Goal: Information Seeking & Learning: Learn about a topic

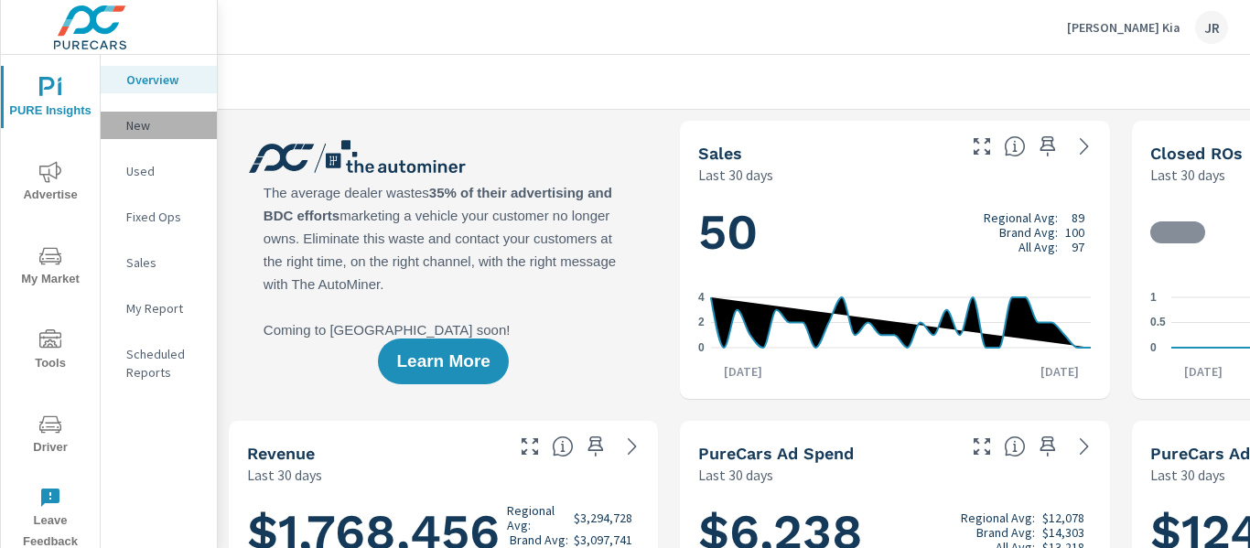
click at [144, 126] on p "New" at bounding box center [164, 125] width 76 height 18
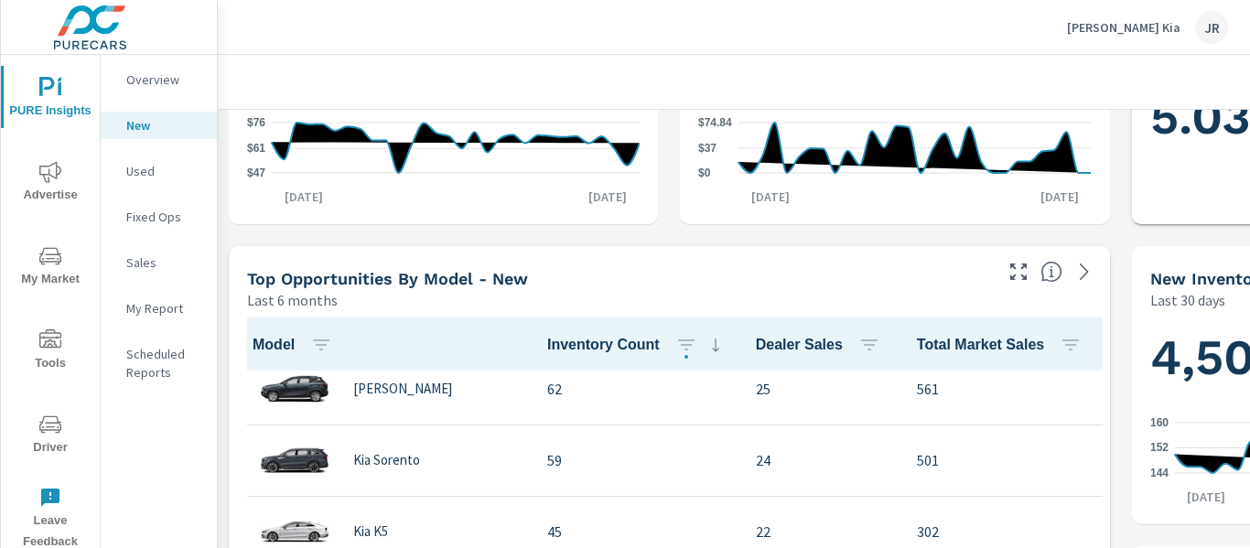
scroll to position [232, 0]
click at [64, 168] on span "Advertise" at bounding box center [50, 183] width 88 height 45
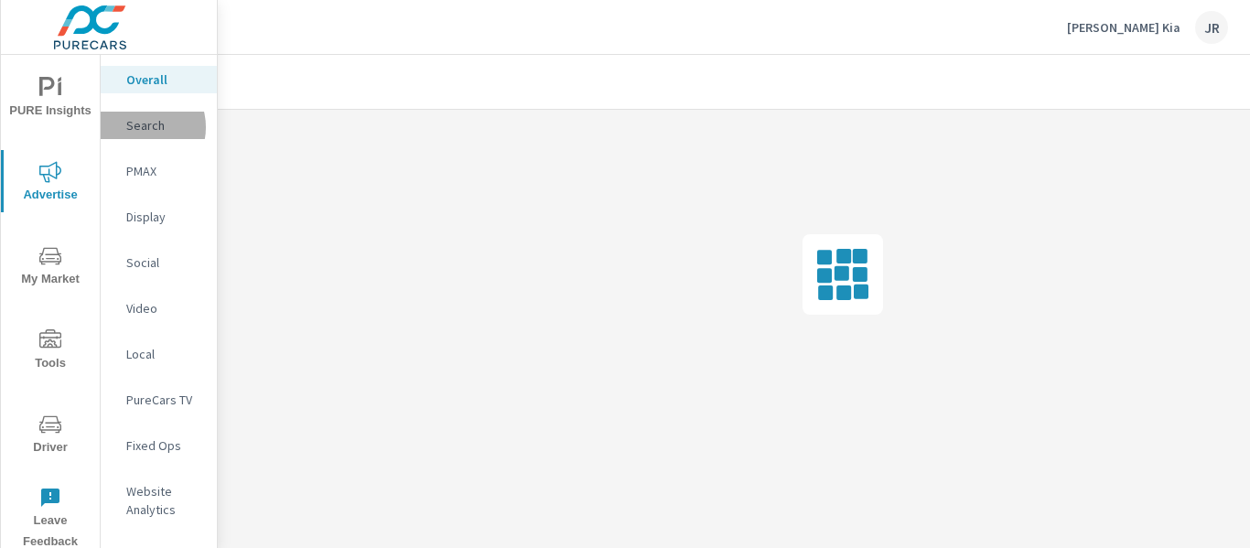
click at [139, 127] on p "Search" at bounding box center [164, 125] width 76 height 18
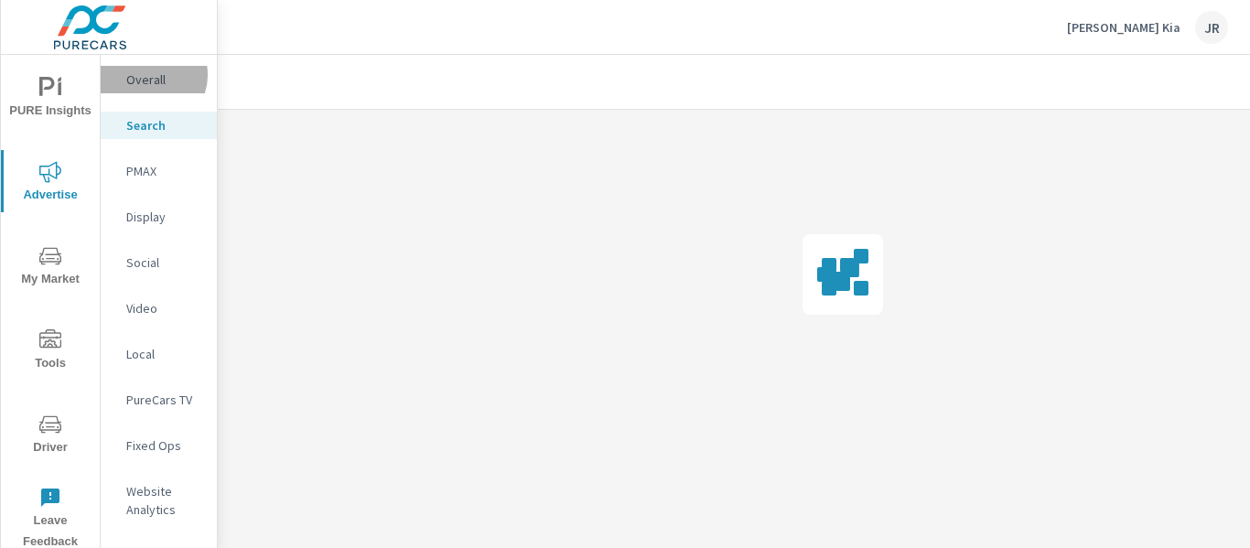
click at [150, 75] on p "Overall" at bounding box center [164, 79] width 76 height 18
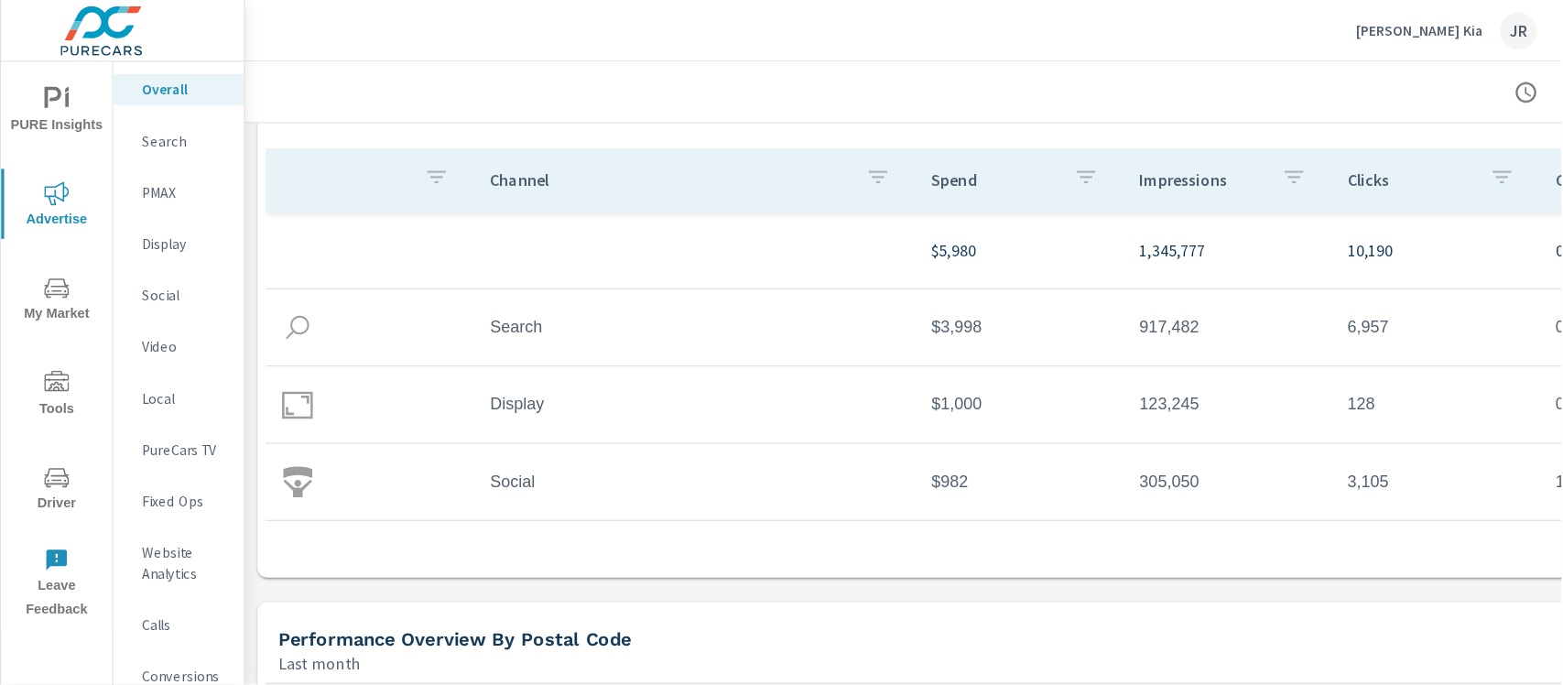
scroll to position [186, 0]
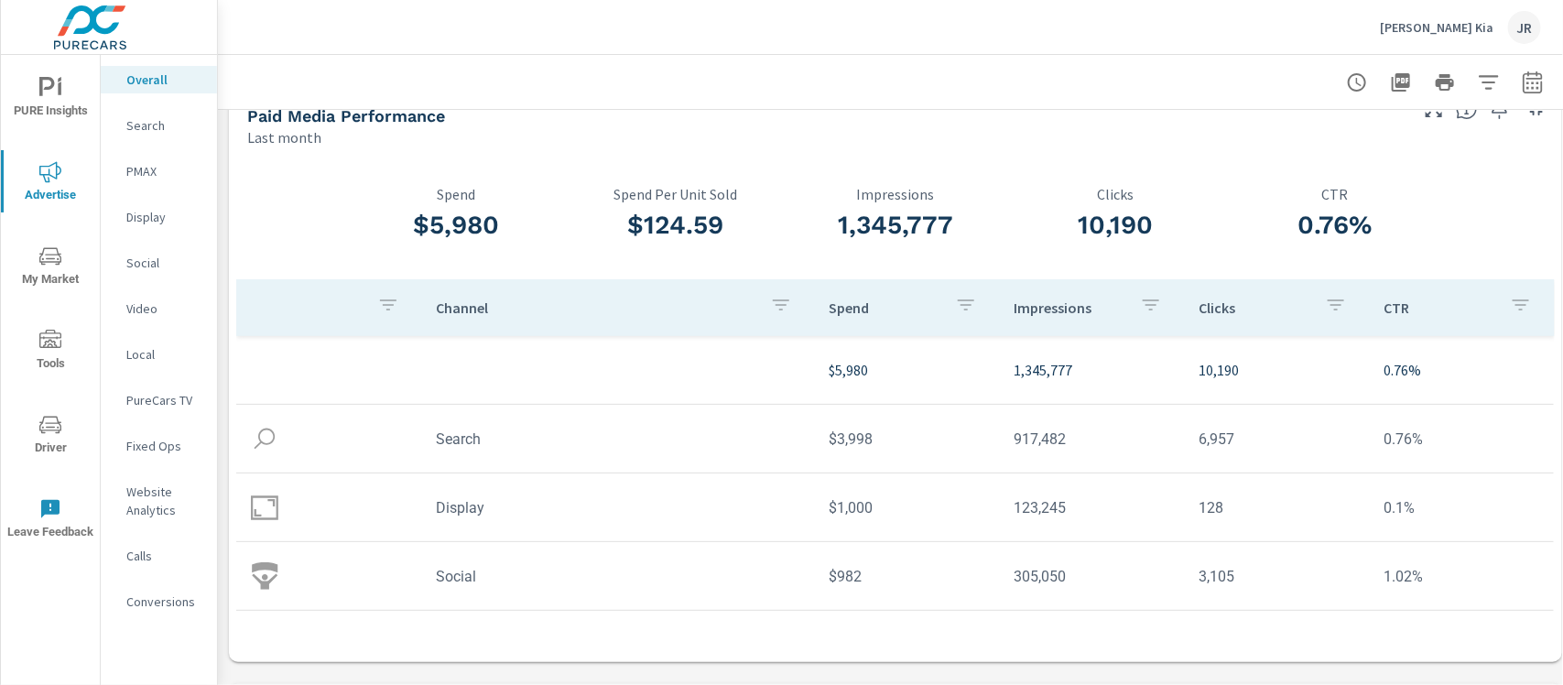
scroll to position [37, 0]
click at [157, 314] on p "Video" at bounding box center [164, 308] width 76 height 18
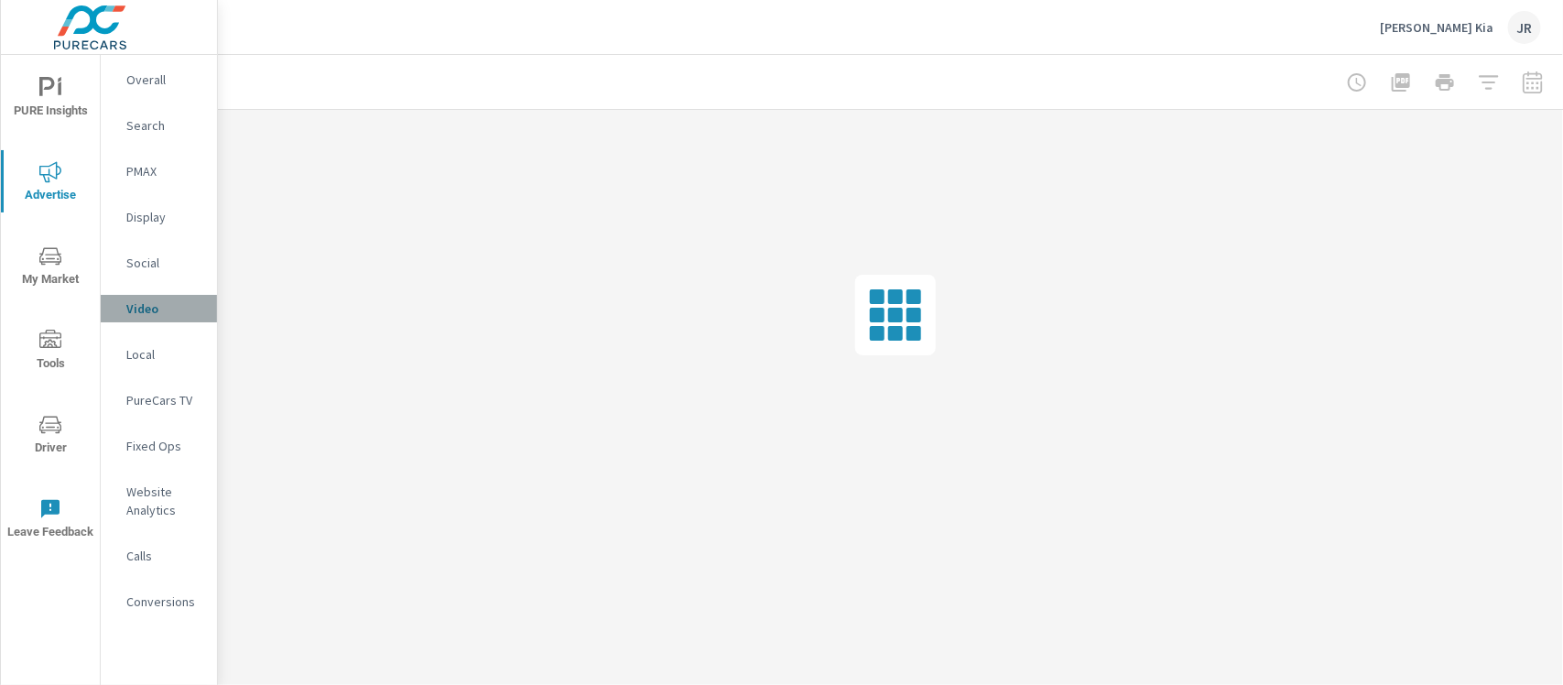
click at [157, 314] on p "Video" at bounding box center [164, 308] width 76 height 18
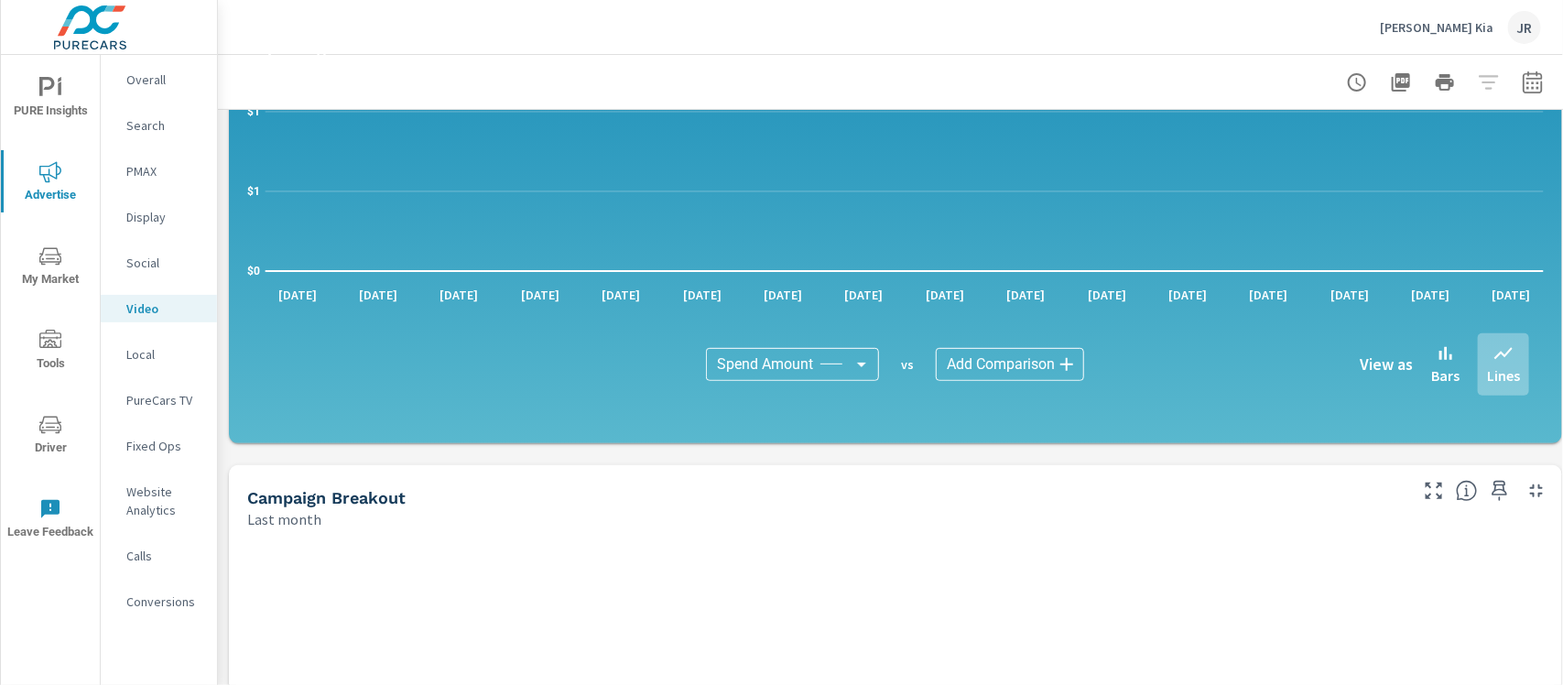
scroll to position [195, 0]
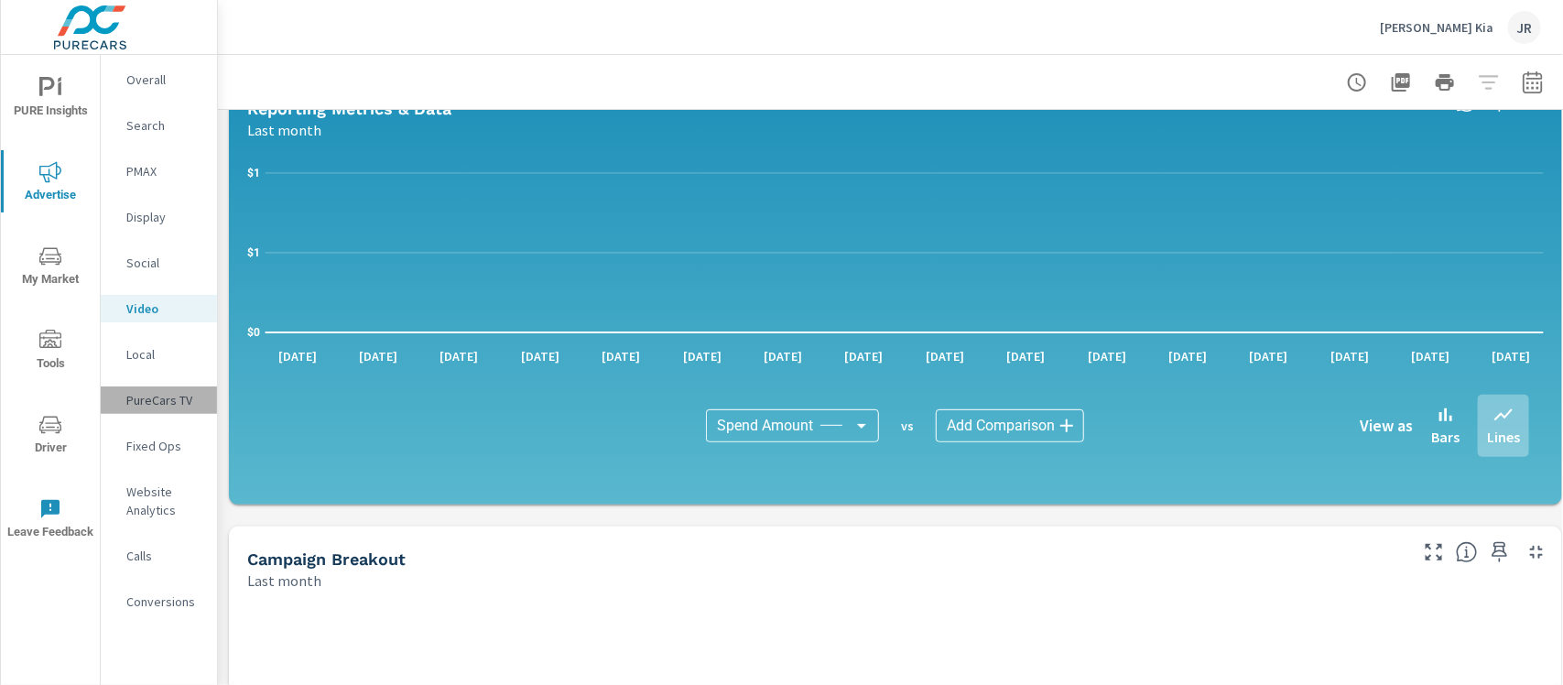
click at [154, 396] on p "PureCars TV" at bounding box center [164, 400] width 76 height 18
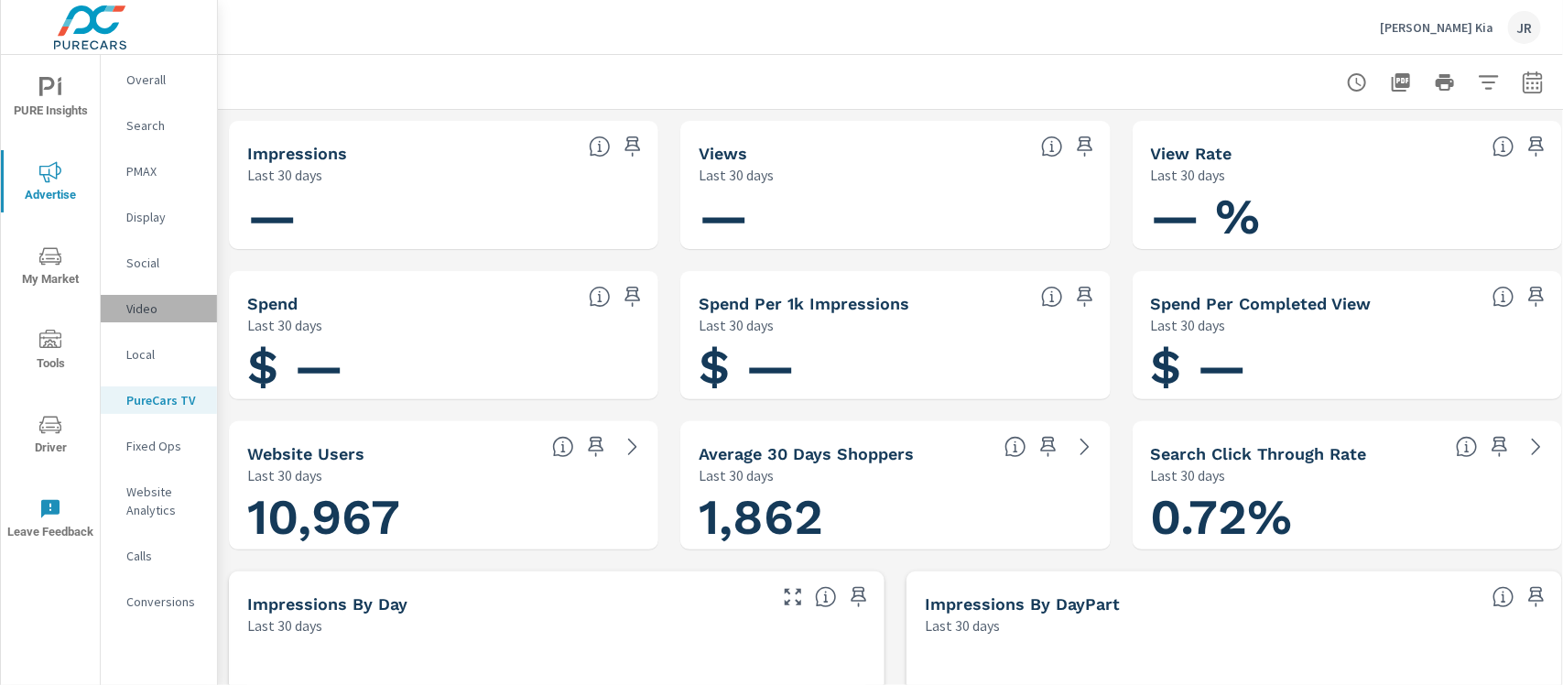
click at [137, 307] on p "Video" at bounding box center [164, 308] width 76 height 18
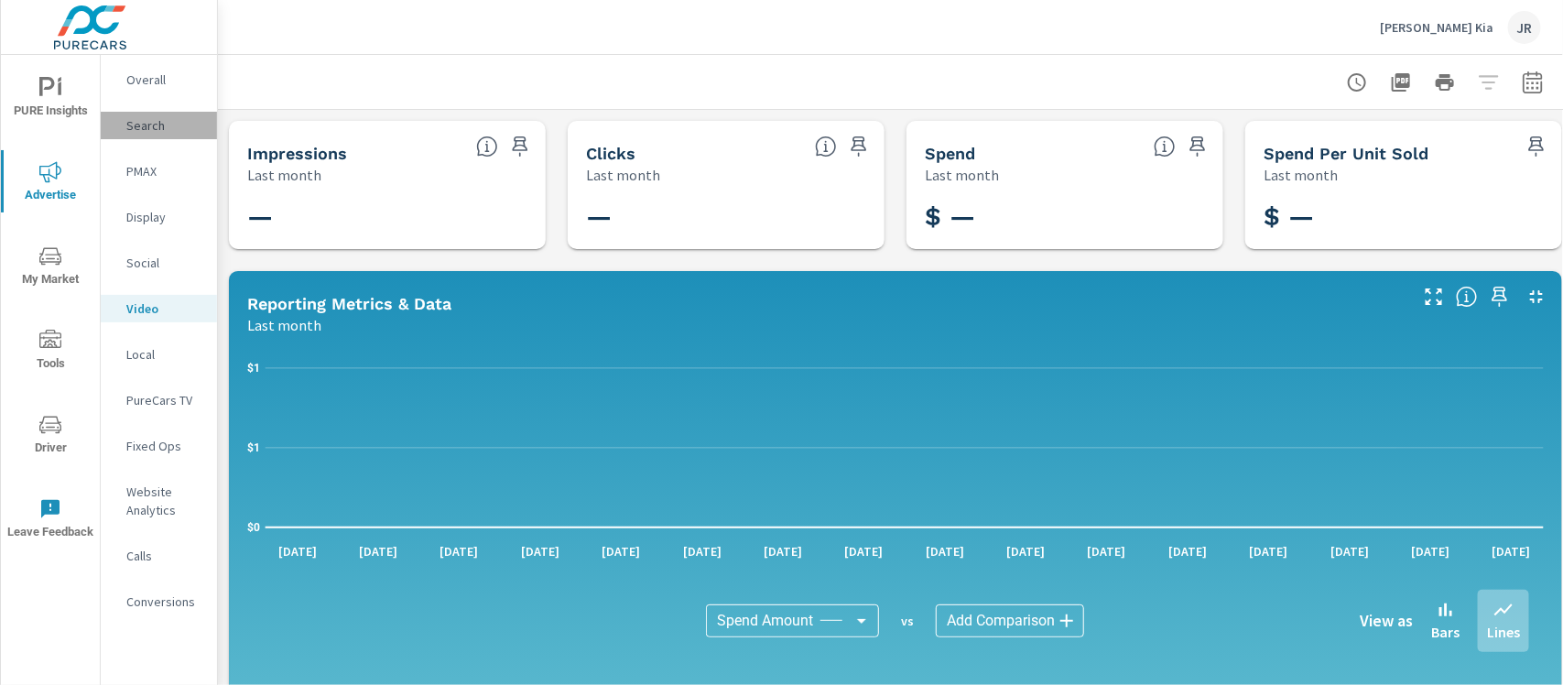
click at [153, 122] on p "Search" at bounding box center [164, 125] width 76 height 18
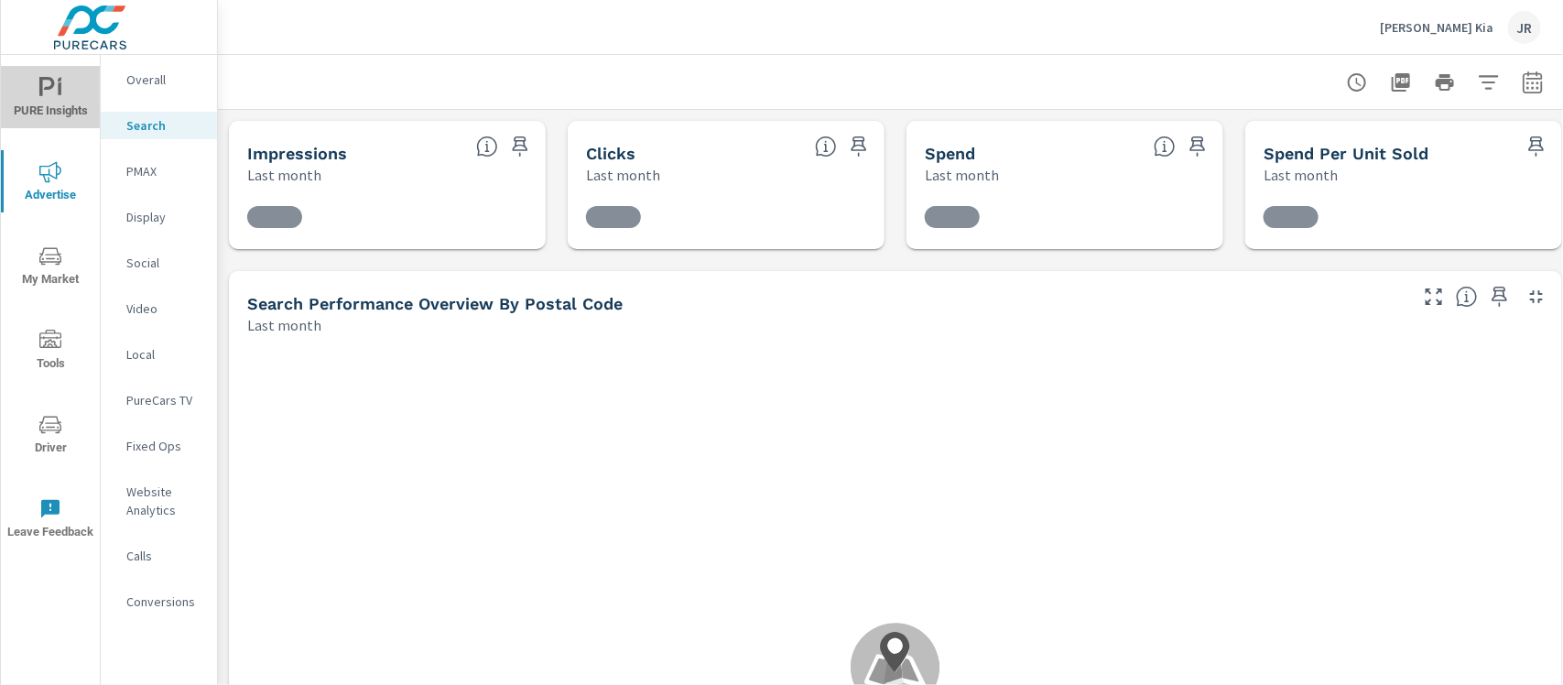
click at [50, 94] on icon "nav menu" at bounding box center [50, 88] width 22 height 22
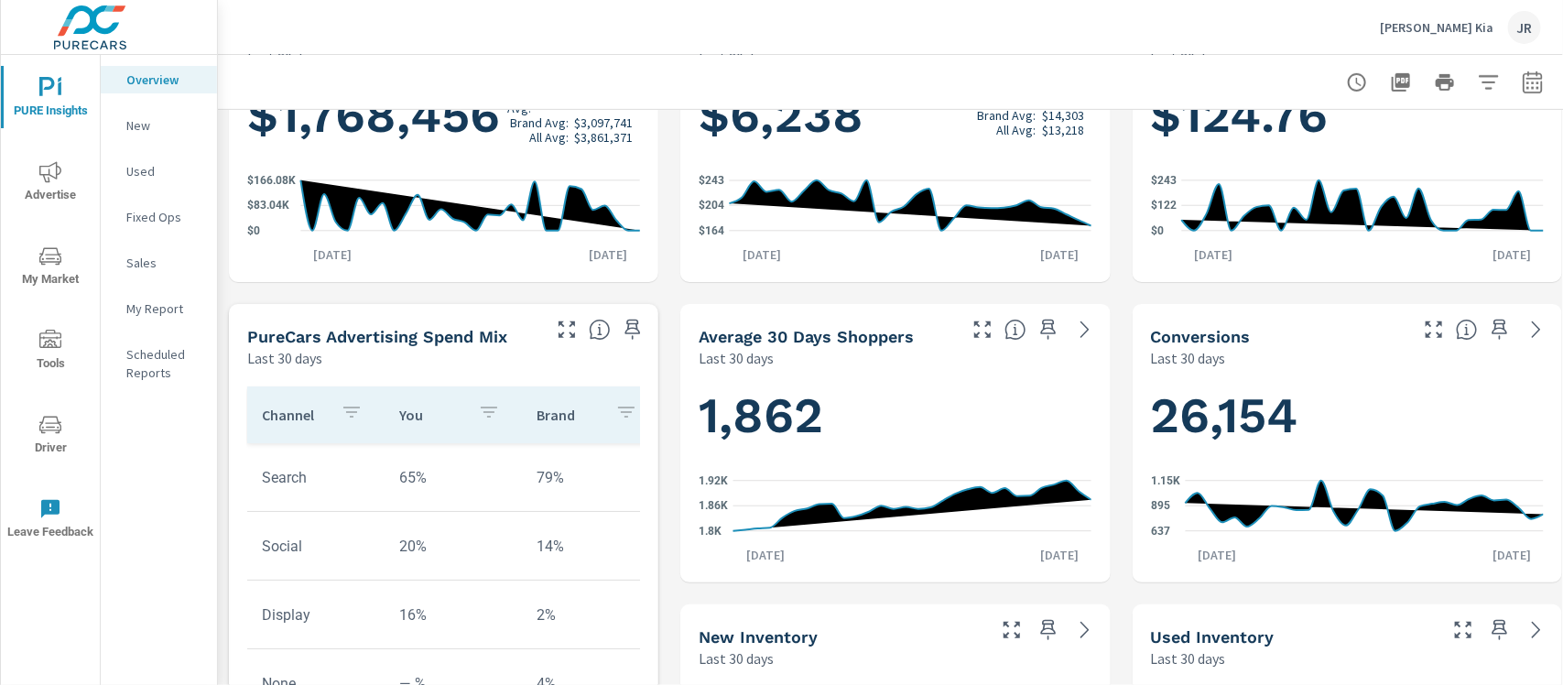
scroll to position [409, 0]
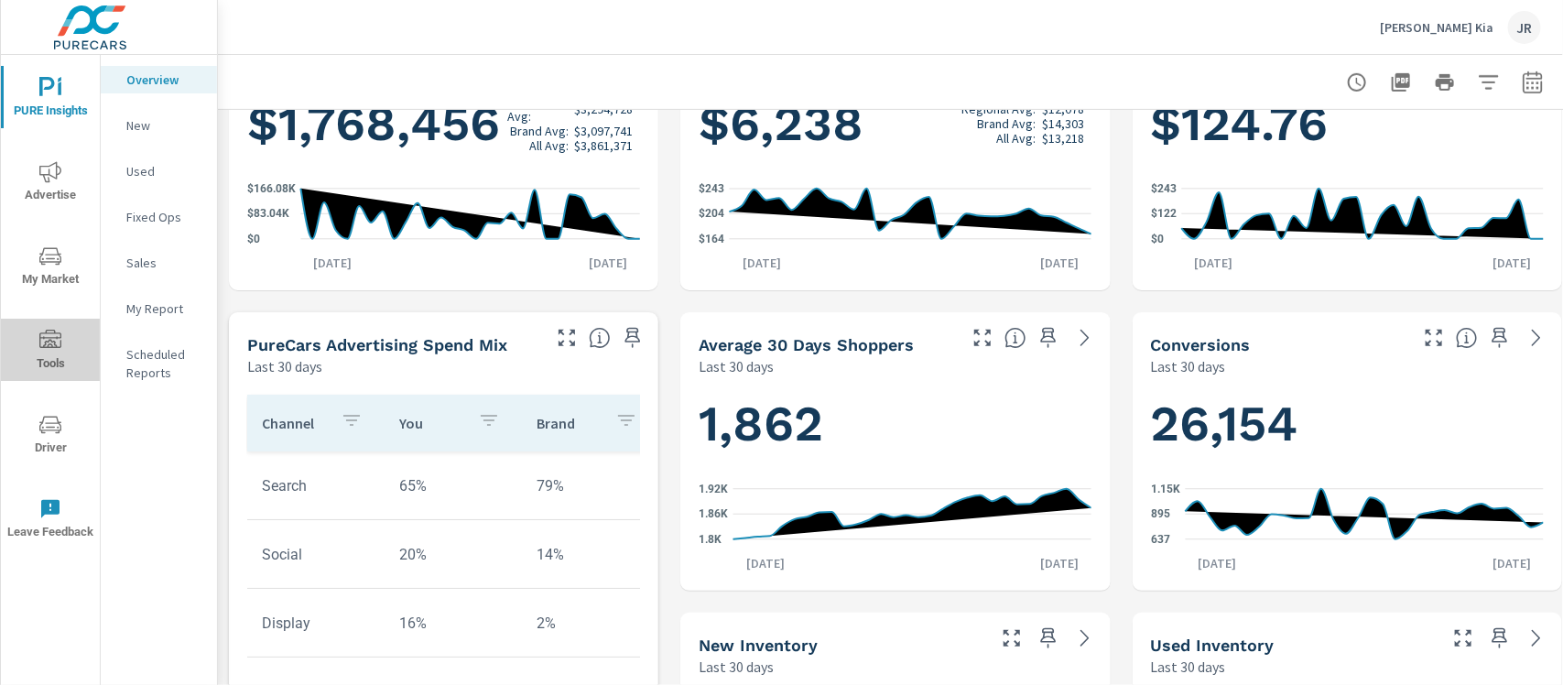
click at [33, 340] on span "Tools" at bounding box center [50, 352] width 88 height 45
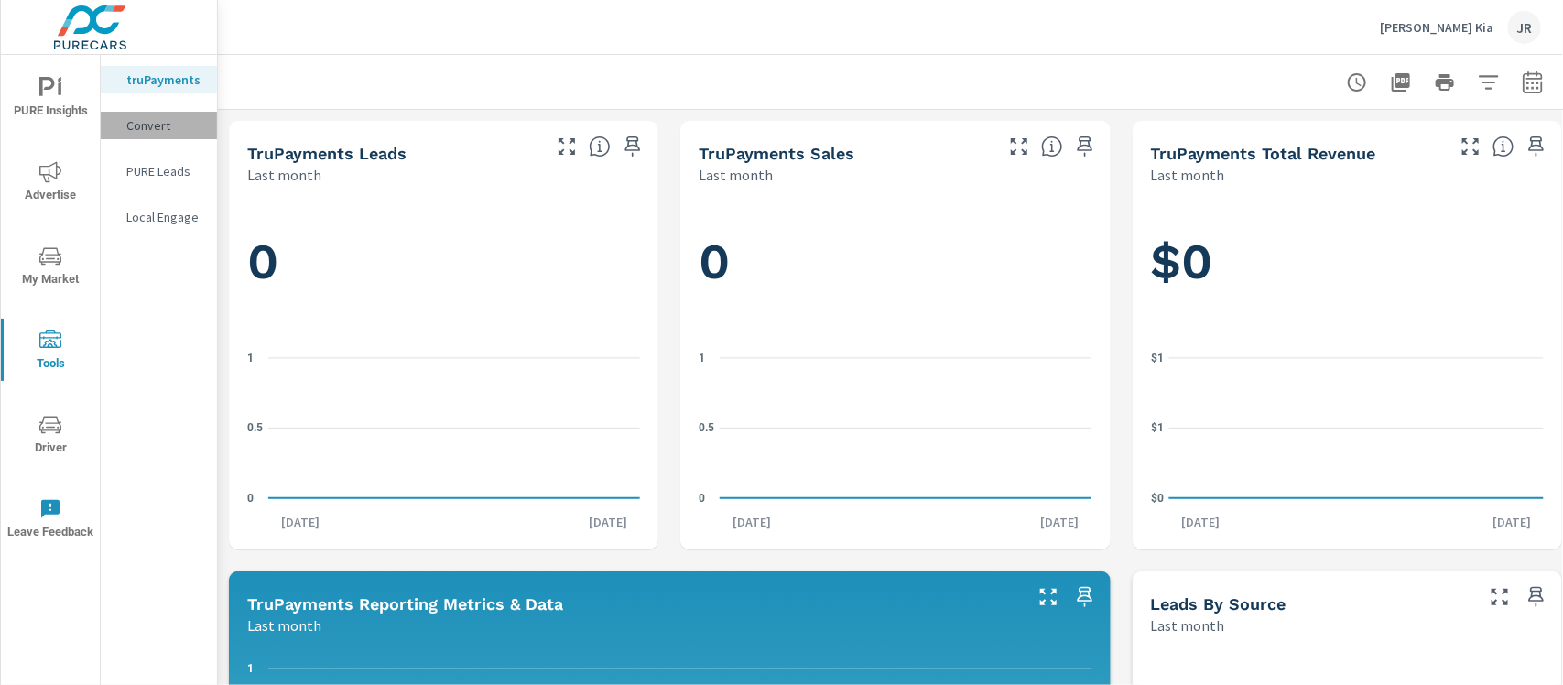
click at [163, 124] on p "Convert" at bounding box center [164, 125] width 76 height 18
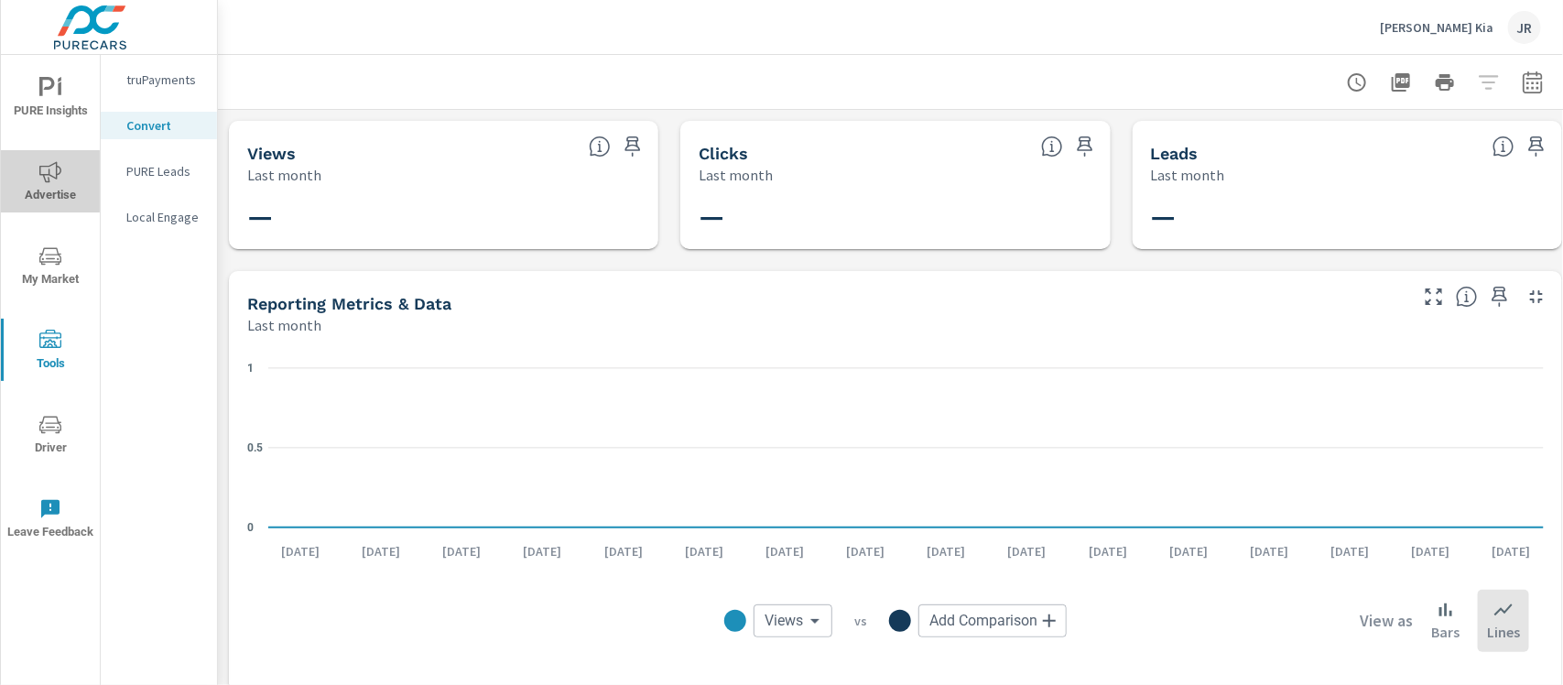
click at [50, 167] on icon "nav menu" at bounding box center [50, 172] width 22 height 22
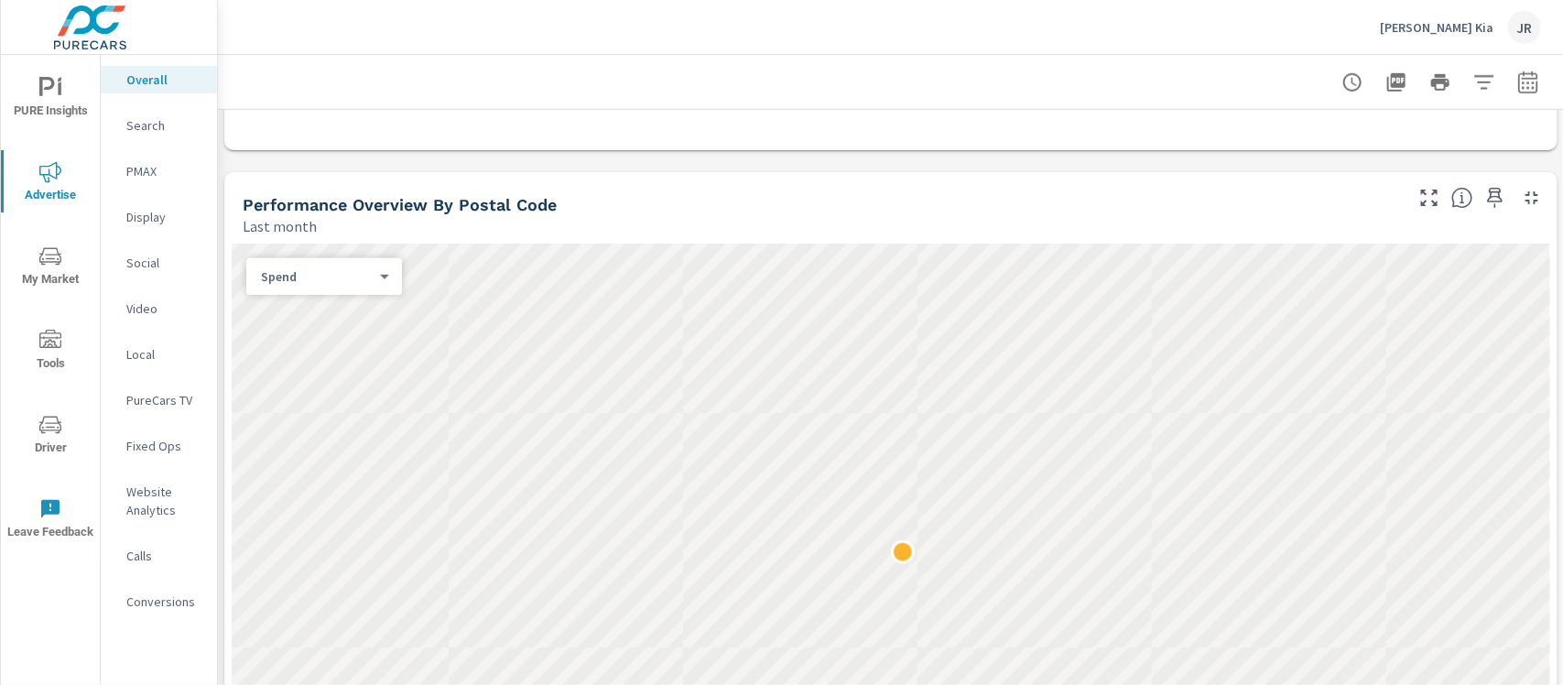
scroll to position [550, 5]
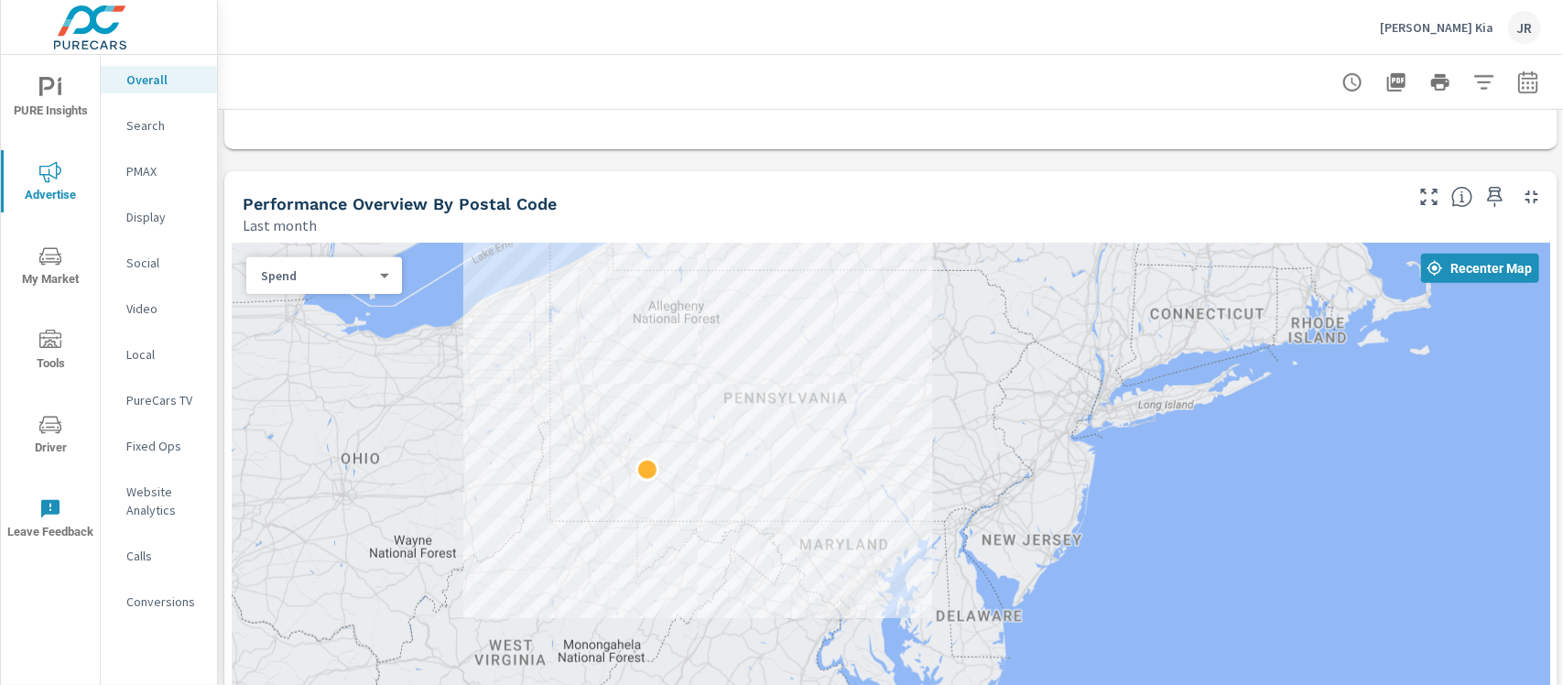
click at [660, 469] on div at bounding box center [891, 539] width 1318 height 593
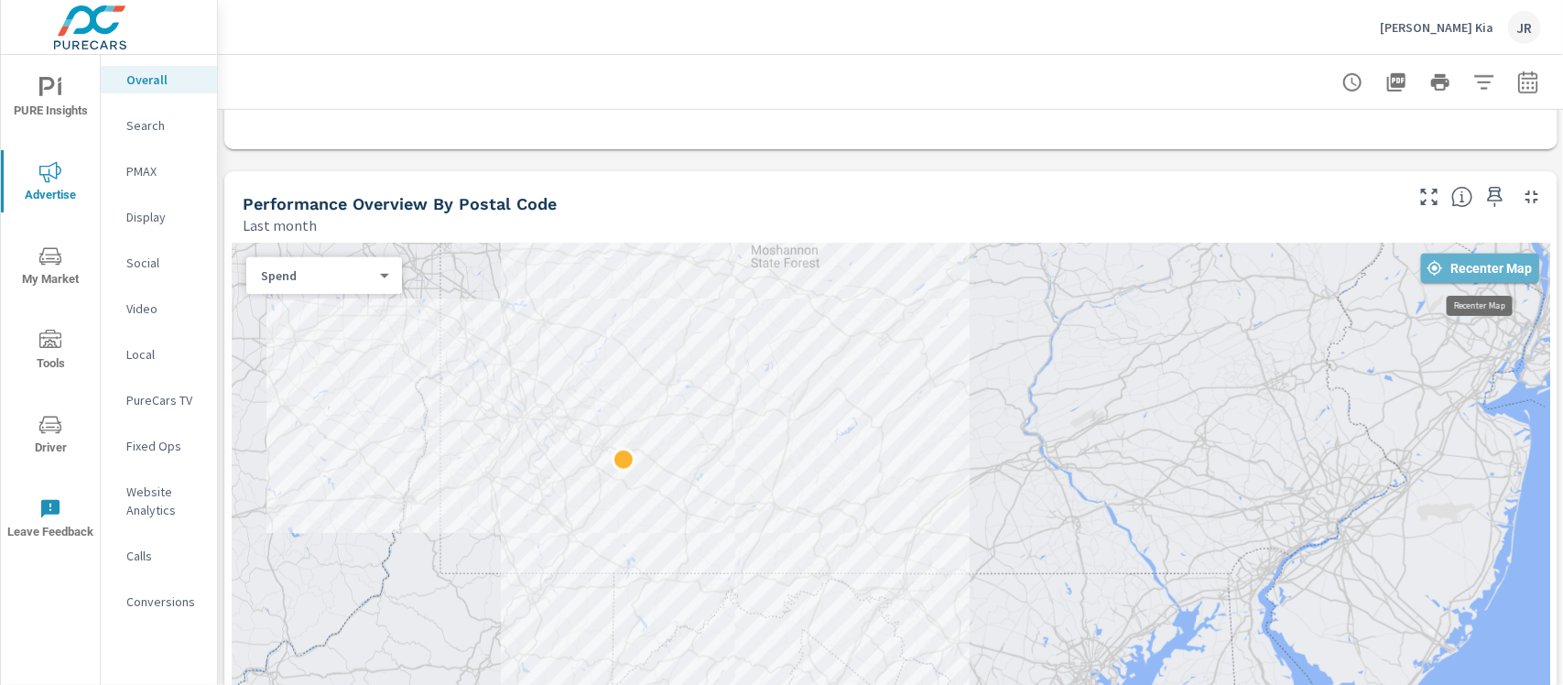
click at [1249, 264] on button "Recenter Map" at bounding box center [1480, 268] width 118 height 29
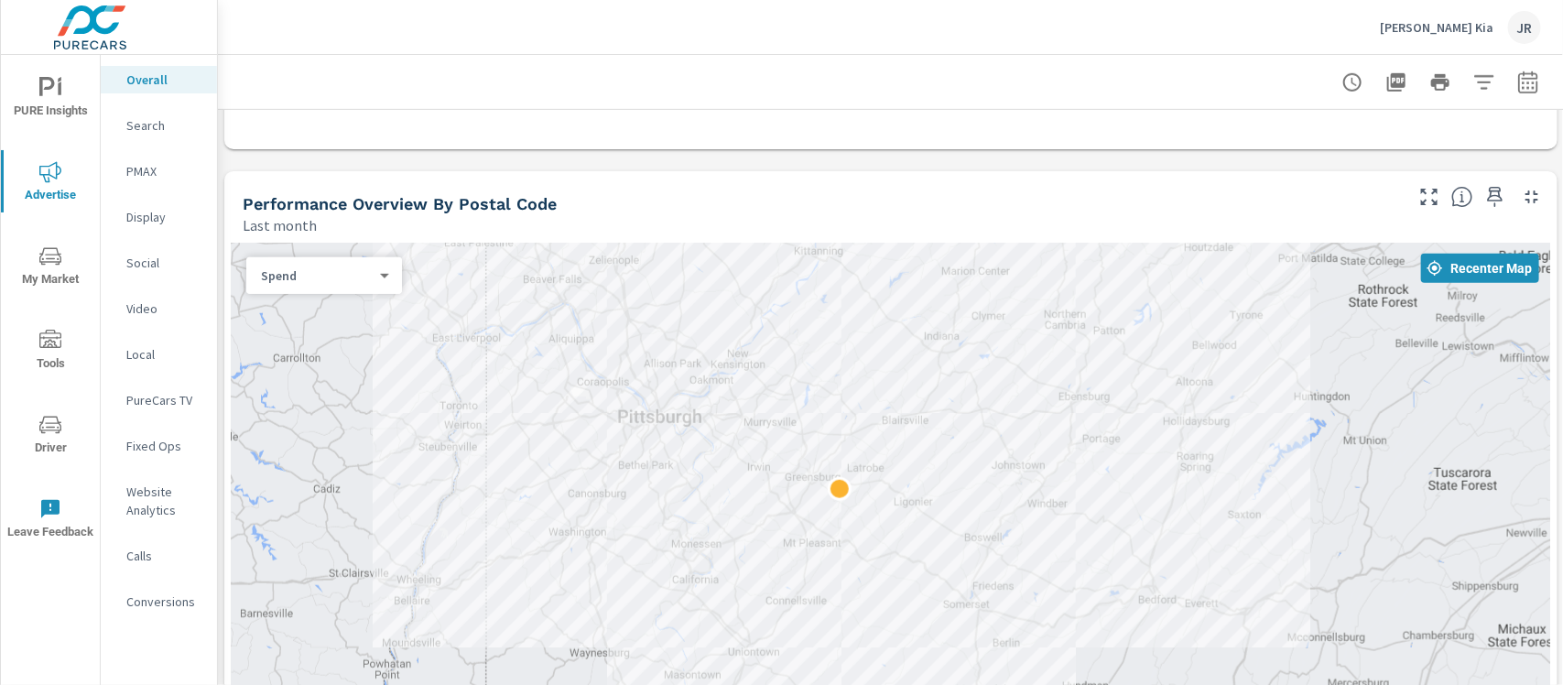
drag, startPoint x: 1087, startPoint y: 458, endPoint x: 1558, endPoint y: 243, distance: 517.0
click at [1249, 243] on div "Overall Performance [PERSON_NAME] Kia Report date range: [DATE] - [DATE] Paid M…" at bounding box center [890, 370] width 1345 height 630
drag, startPoint x: 383, startPoint y: 287, endPoint x: 378, endPoint y: 267, distance: 19.8
click at [378, 267] on div "Spend 0 ​" at bounding box center [324, 275] width 156 height 37
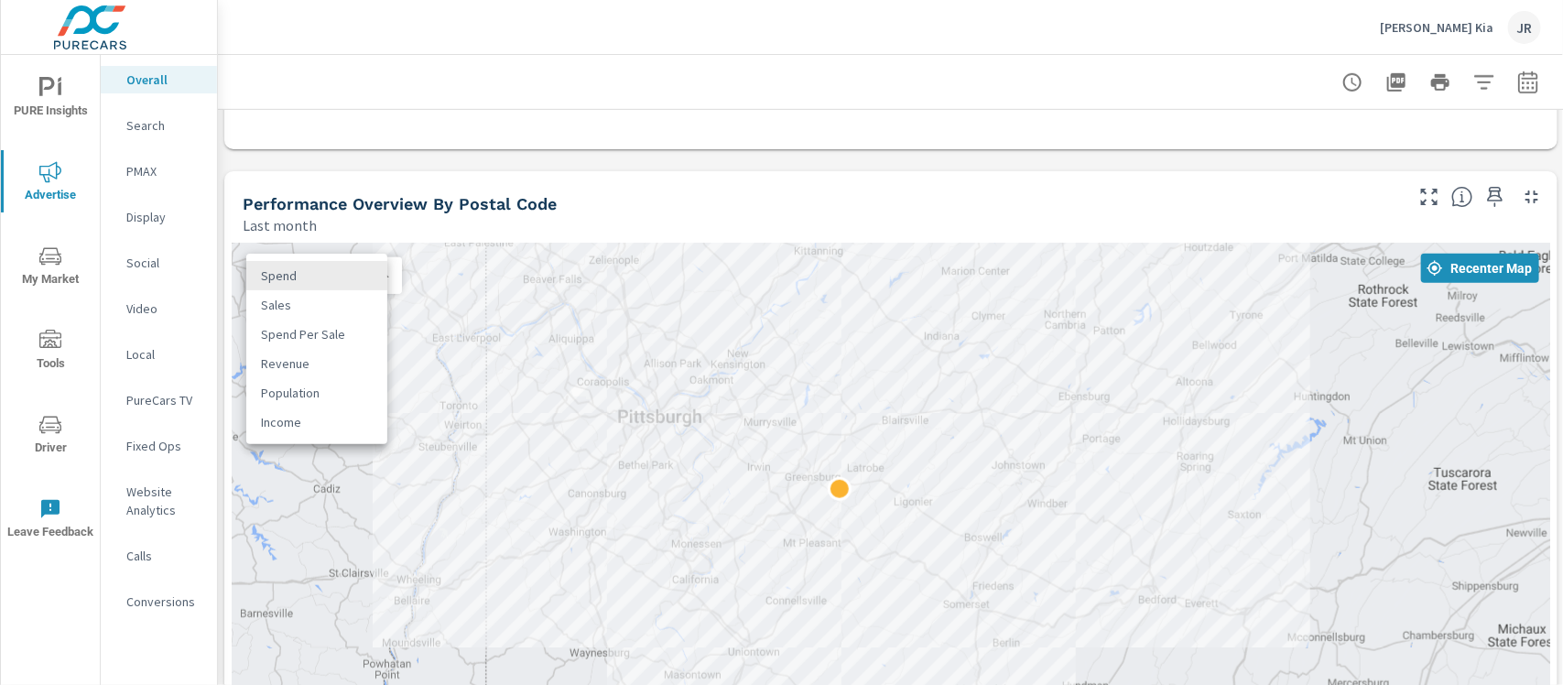
click at [378, 267] on body "PURE Insights Advertise My Market Tools Driver Leave Feedback Overall Search PM…" at bounding box center [781, 342] width 1563 height 685
click at [378, 267] on li "Spend" at bounding box center [316, 275] width 141 height 29
click at [378, 271] on body "PURE Insights Advertise My Market Tools Driver Leave Feedback Overall Search PM…" at bounding box center [781, 342] width 1563 height 685
click at [289, 298] on li "Sales" at bounding box center [316, 304] width 141 height 29
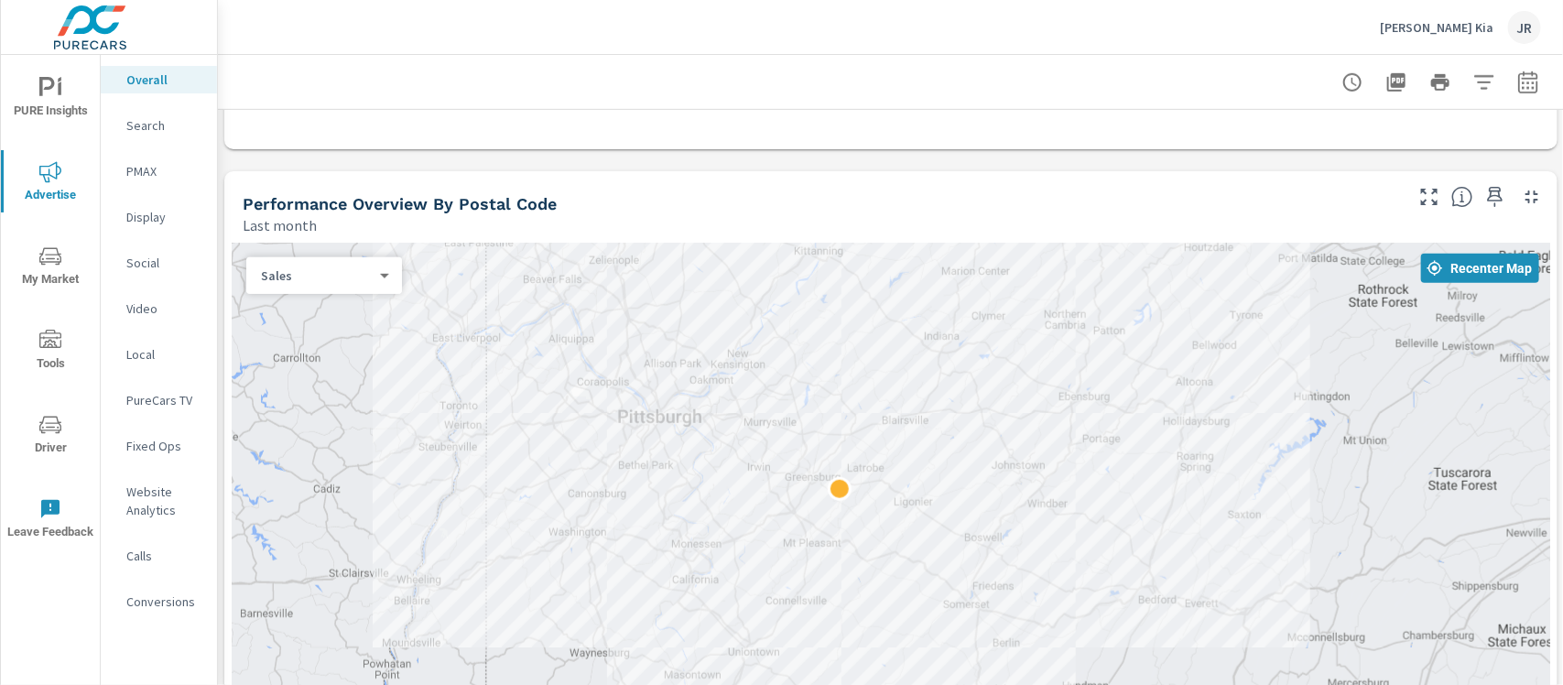
click at [300, 285] on div "Sales 1 ​" at bounding box center [324, 275] width 156 height 37
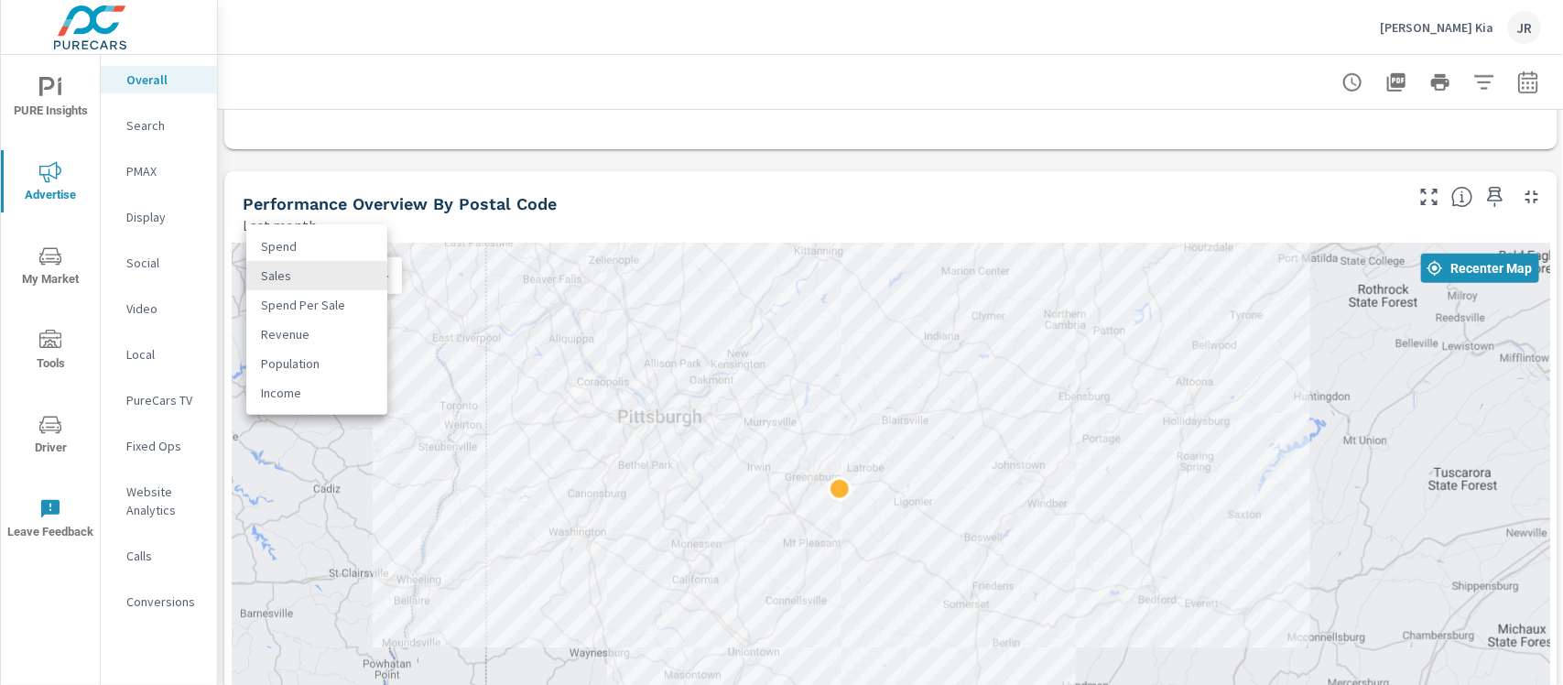
click at [386, 275] on body "PURE Insights Advertise My Market Tools Driver Leave Feedback Overall Search PM…" at bounding box center [781, 342] width 1563 height 685
click at [321, 248] on li "Spend" at bounding box center [316, 246] width 141 height 29
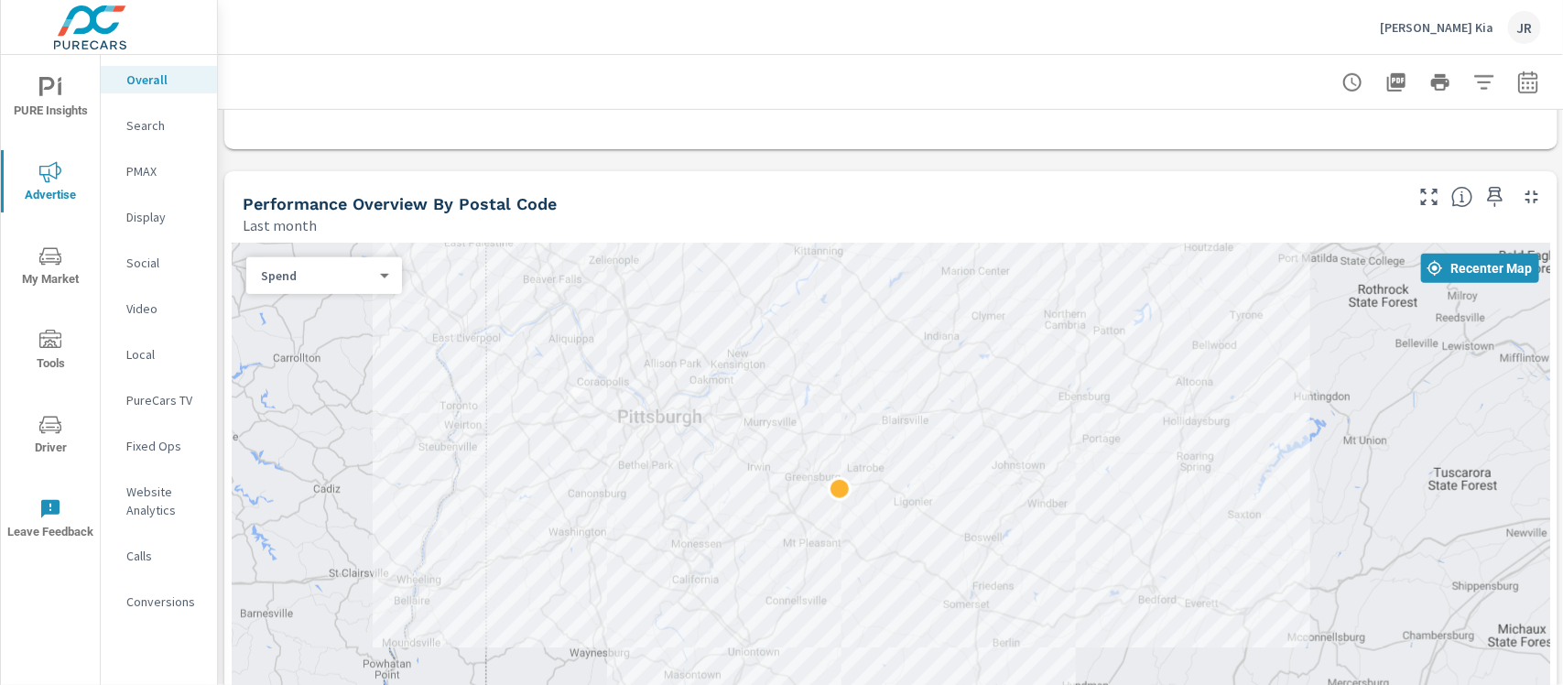
click at [383, 284] on div "Spend 0 ​" at bounding box center [324, 275] width 156 height 37
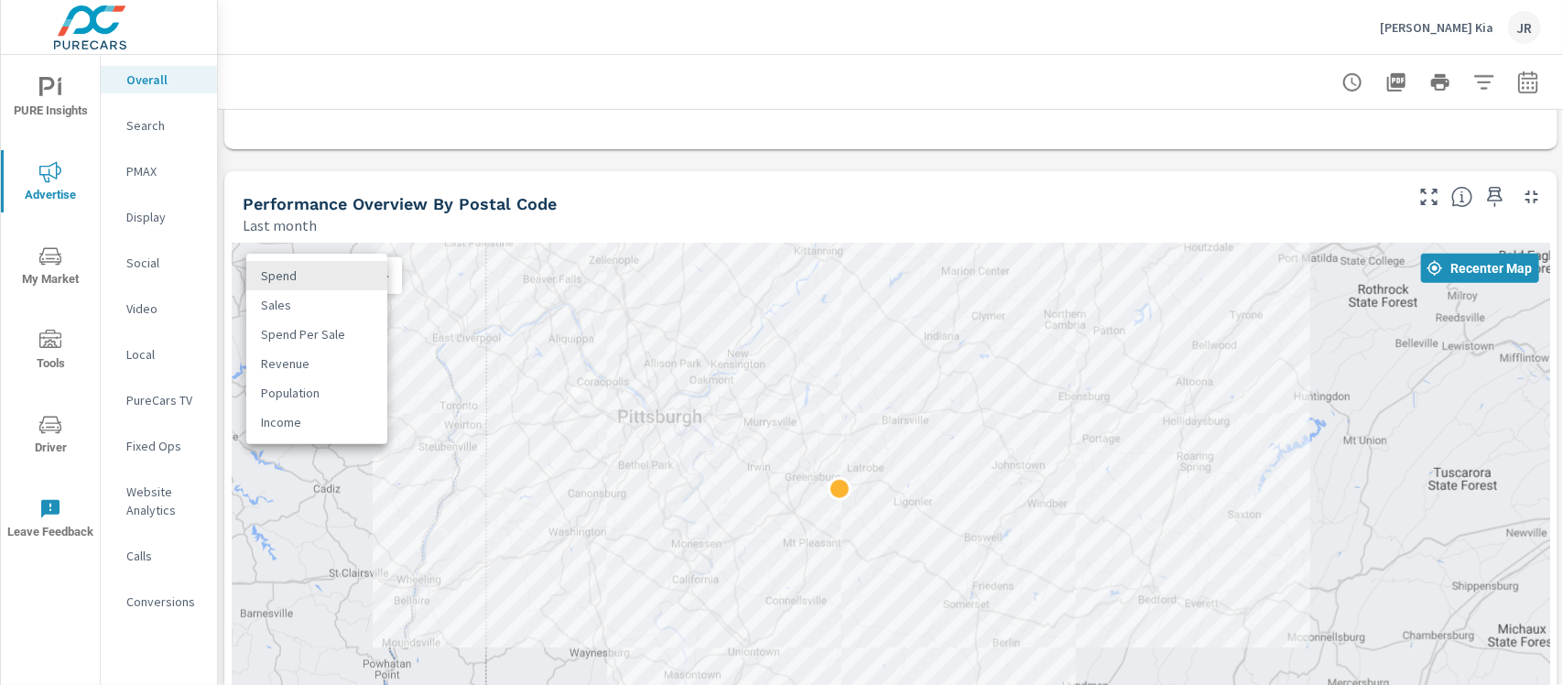
click at [384, 276] on body "PURE Insights Advertise My Market Tools Driver Leave Feedback Overall Search PM…" at bounding box center [781, 342] width 1563 height 685
click at [313, 309] on li "Sales" at bounding box center [316, 304] width 141 height 29
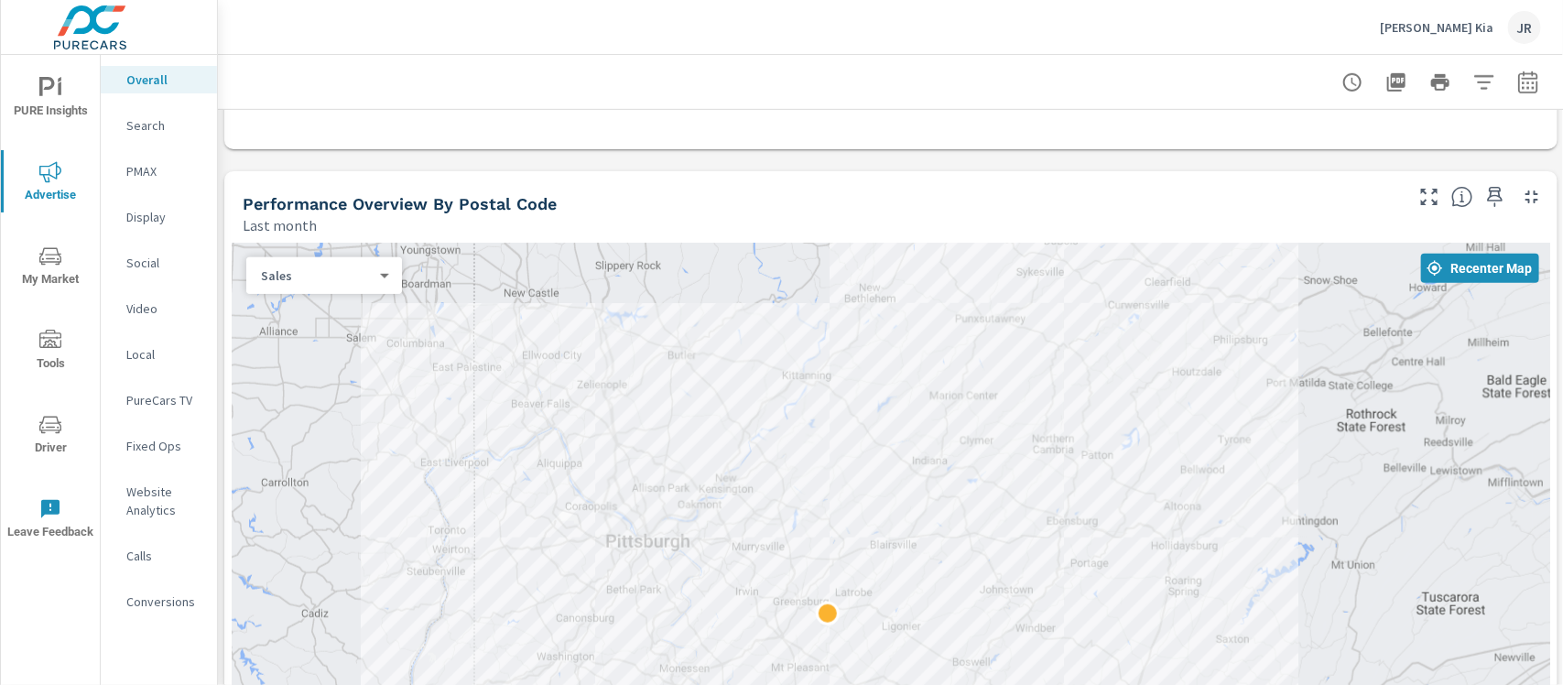
drag, startPoint x: 1178, startPoint y: 362, endPoint x: 1172, endPoint y: 509, distance: 146.6
click at [1172, 509] on div at bounding box center [891, 539] width 1318 height 593
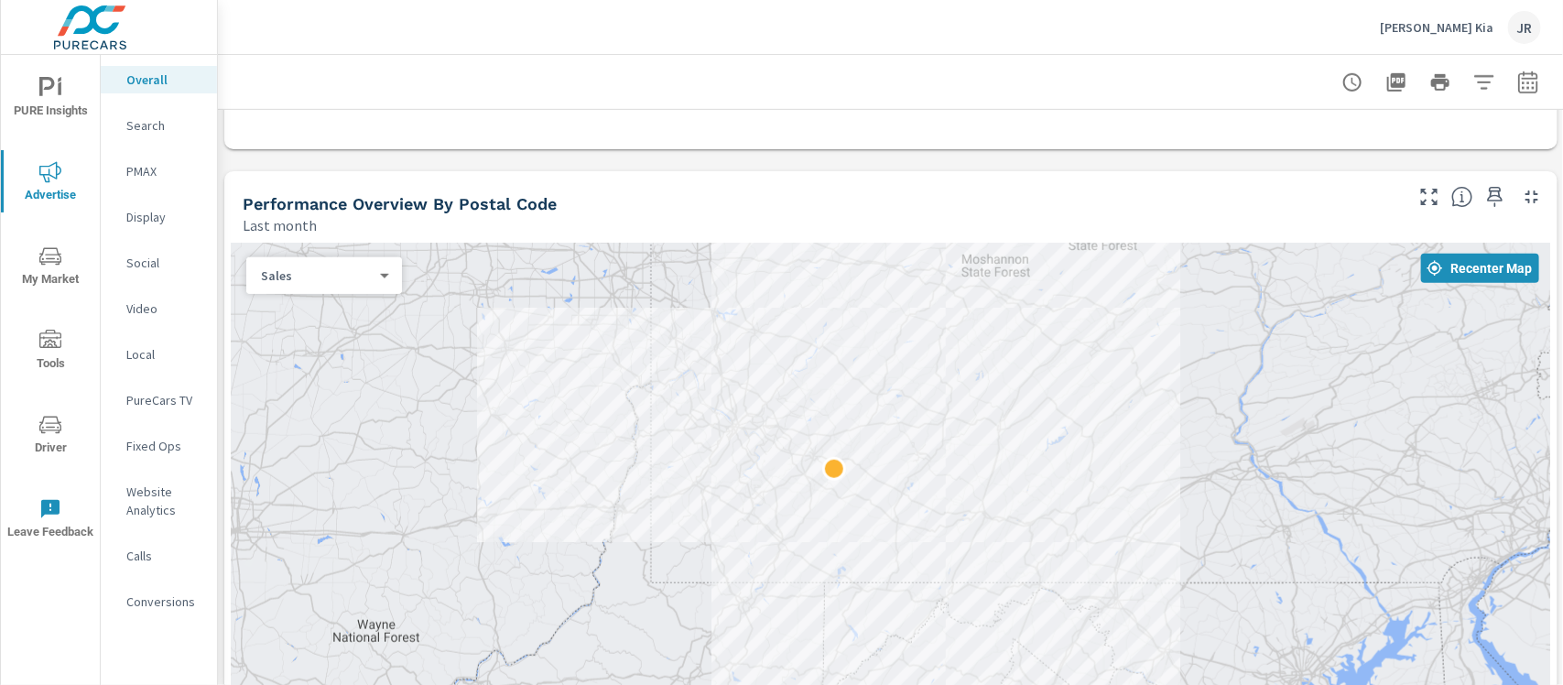
drag, startPoint x: 1238, startPoint y: 465, endPoint x: 1058, endPoint y: 400, distance: 190.8
click at [1058, 400] on div at bounding box center [891, 539] width 1318 height 593
click at [1249, 194] on icon "button" at bounding box center [1429, 197] width 22 height 22
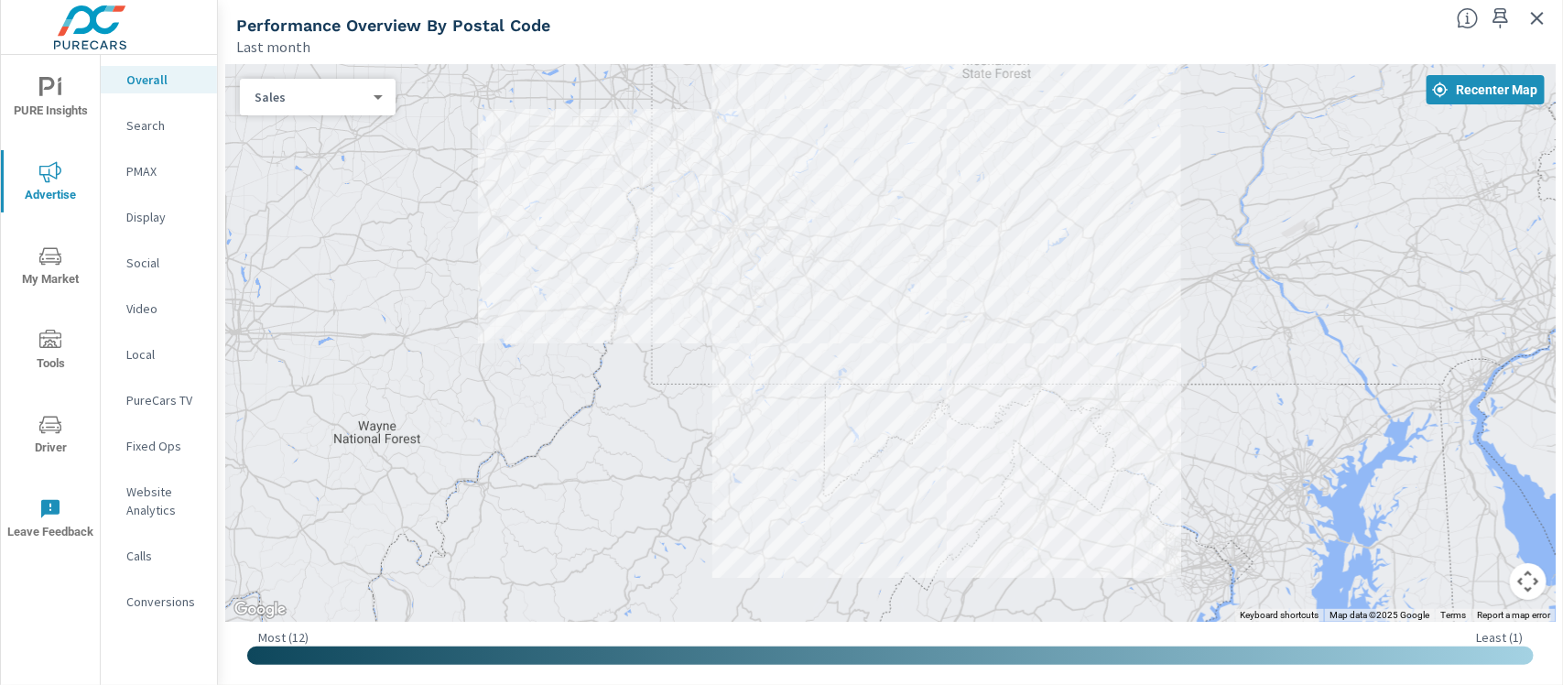
scroll to position [0, 5]
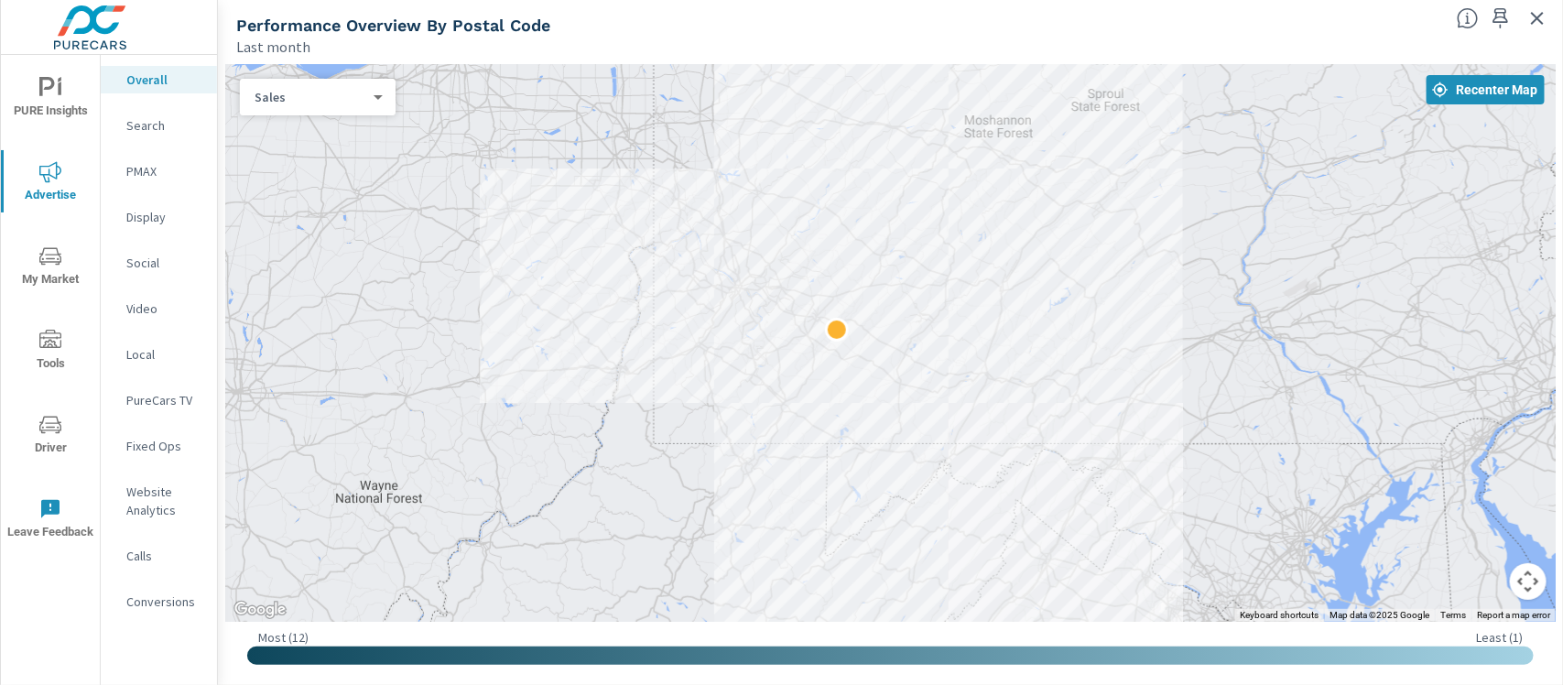
drag, startPoint x: 1096, startPoint y: 286, endPoint x: 1092, endPoint y: 357, distance: 71.5
click at [1092, 357] on div at bounding box center [890, 342] width 1330 height 557
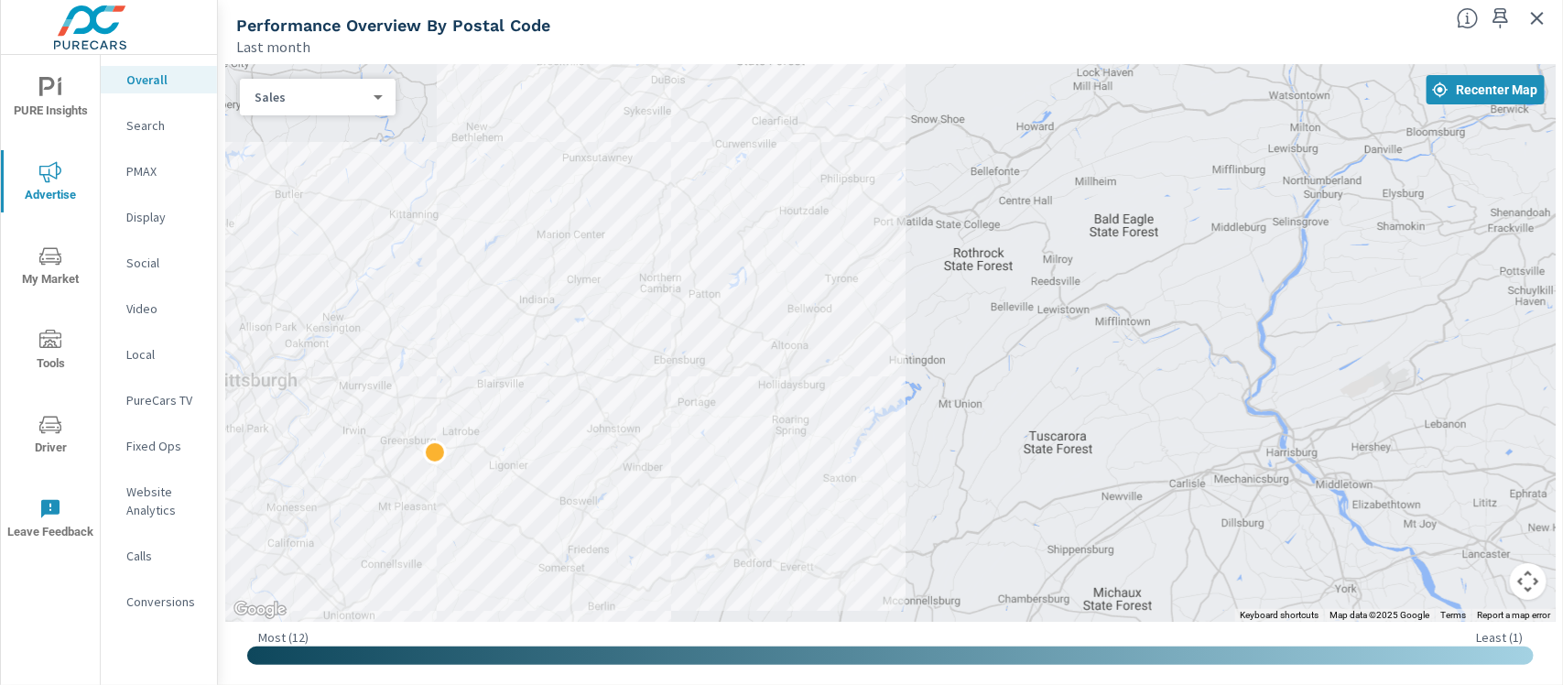
drag, startPoint x: 1191, startPoint y: 351, endPoint x: 1562, endPoint y: 257, distance: 382.3
click at [1249, 257] on div "← Move left → Move right ↑ Move up ↓ Move down + Zoom in - Zoom out Home Jump l…" at bounding box center [890, 371] width 1345 height 628
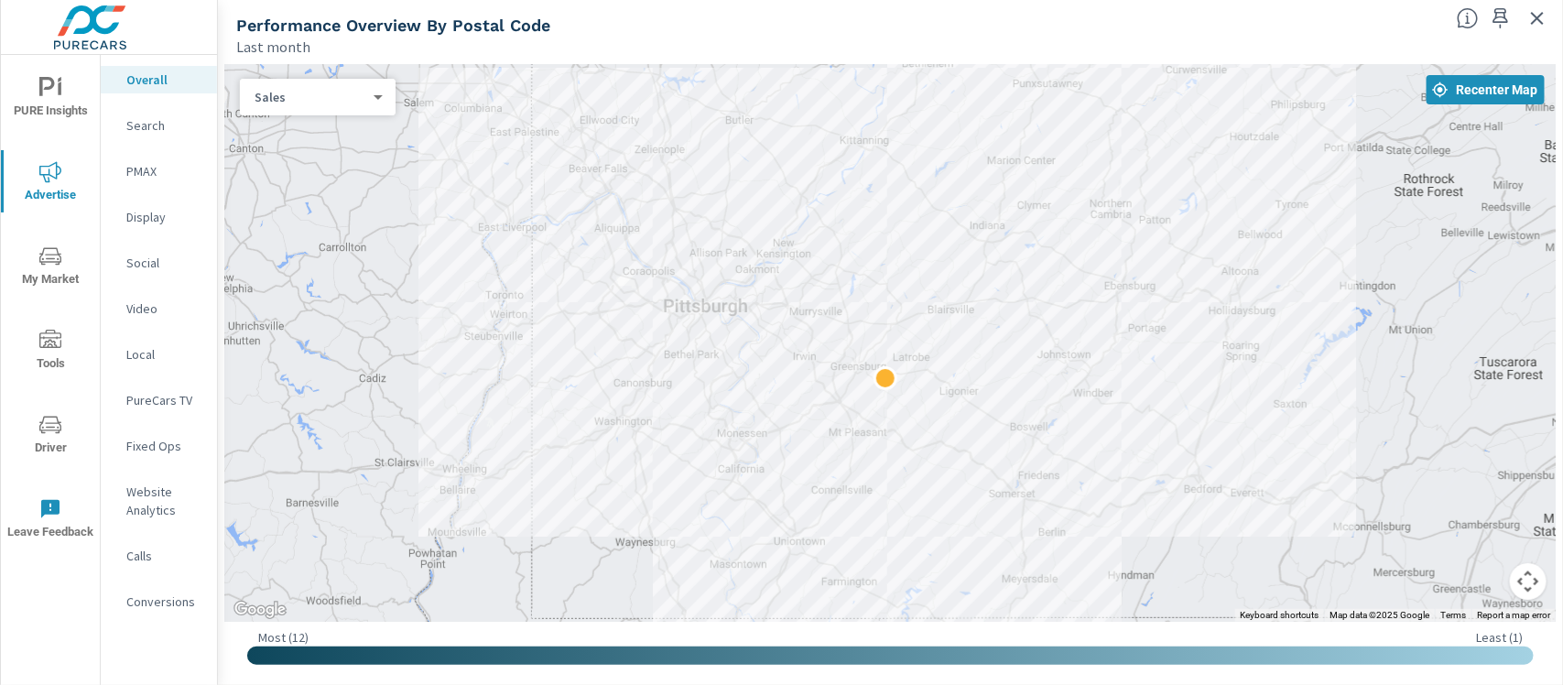
drag, startPoint x: 854, startPoint y: 382, endPoint x: 1314, endPoint y: 305, distance: 465.9
click at [1249, 305] on div at bounding box center [890, 342] width 1330 height 557
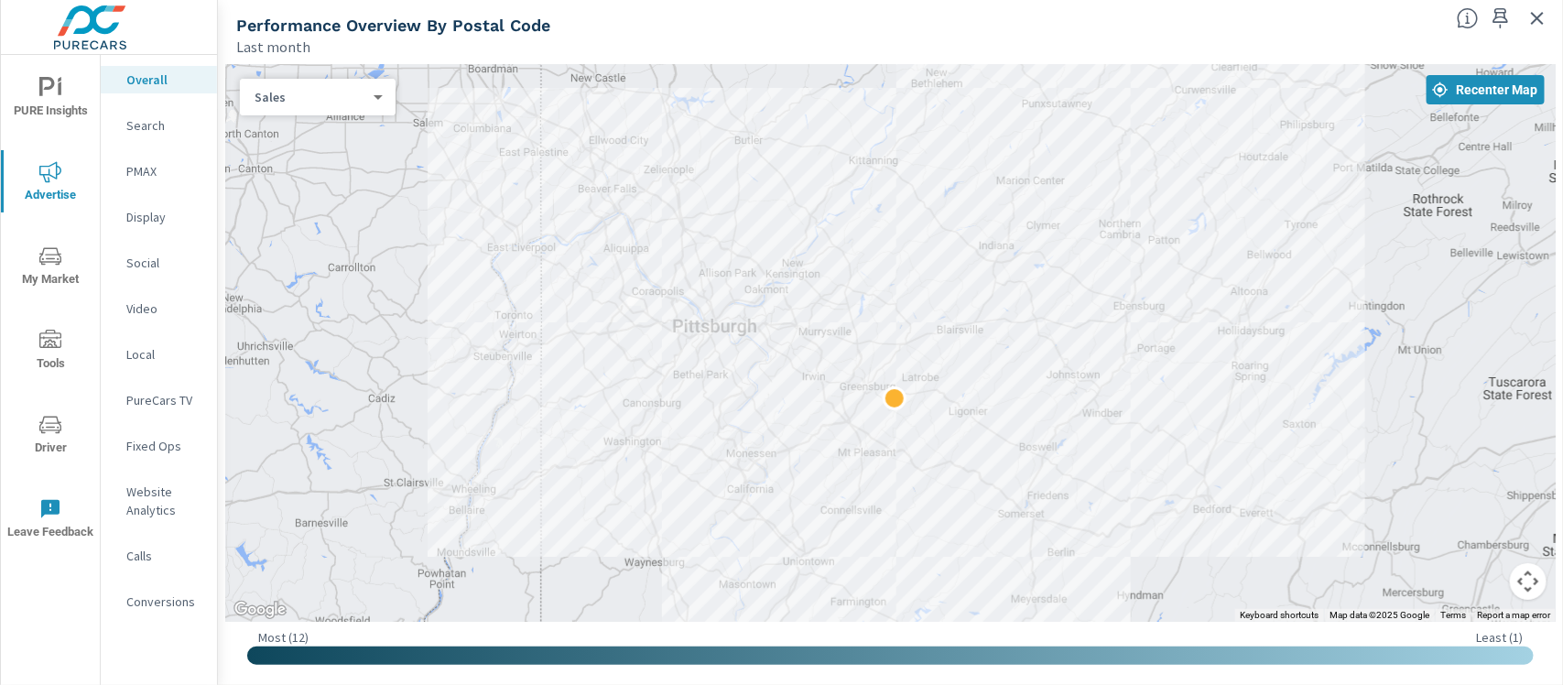
drag, startPoint x: 1314, startPoint y: 305, endPoint x: 1321, endPoint y: 325, distance: 21.4
click at [1249, 325] on div at bounding box center [890, 342] width 1330 height 557
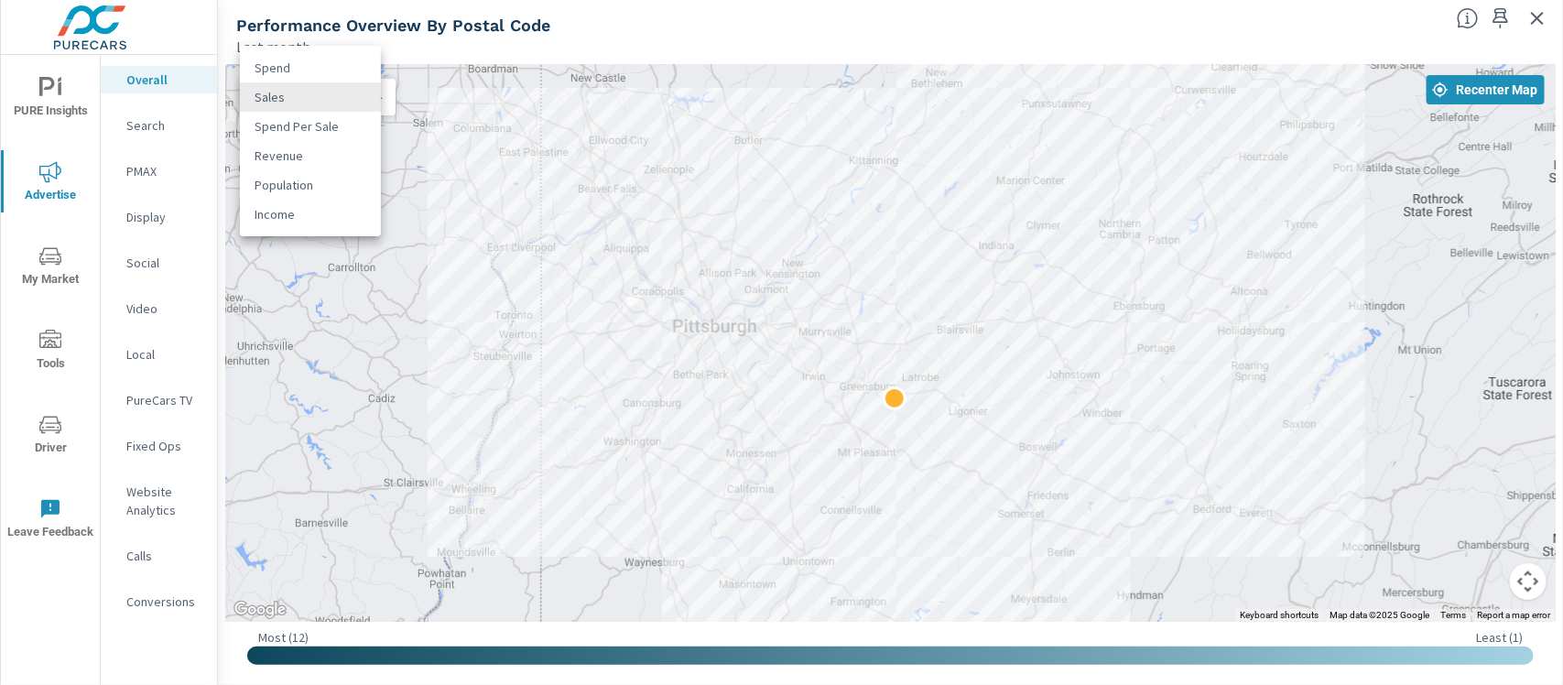
click at [371, 93] on body "PURE Insights Advertise My Market Tools Driver Leave Feedback Overall Search PM…" at bounding box center [781, 342] width 1563 height 685
click at [340, 64] on li "Spend" at bounding box center [310, 67] width 141 height 29
